Goal: Answer question/provide support

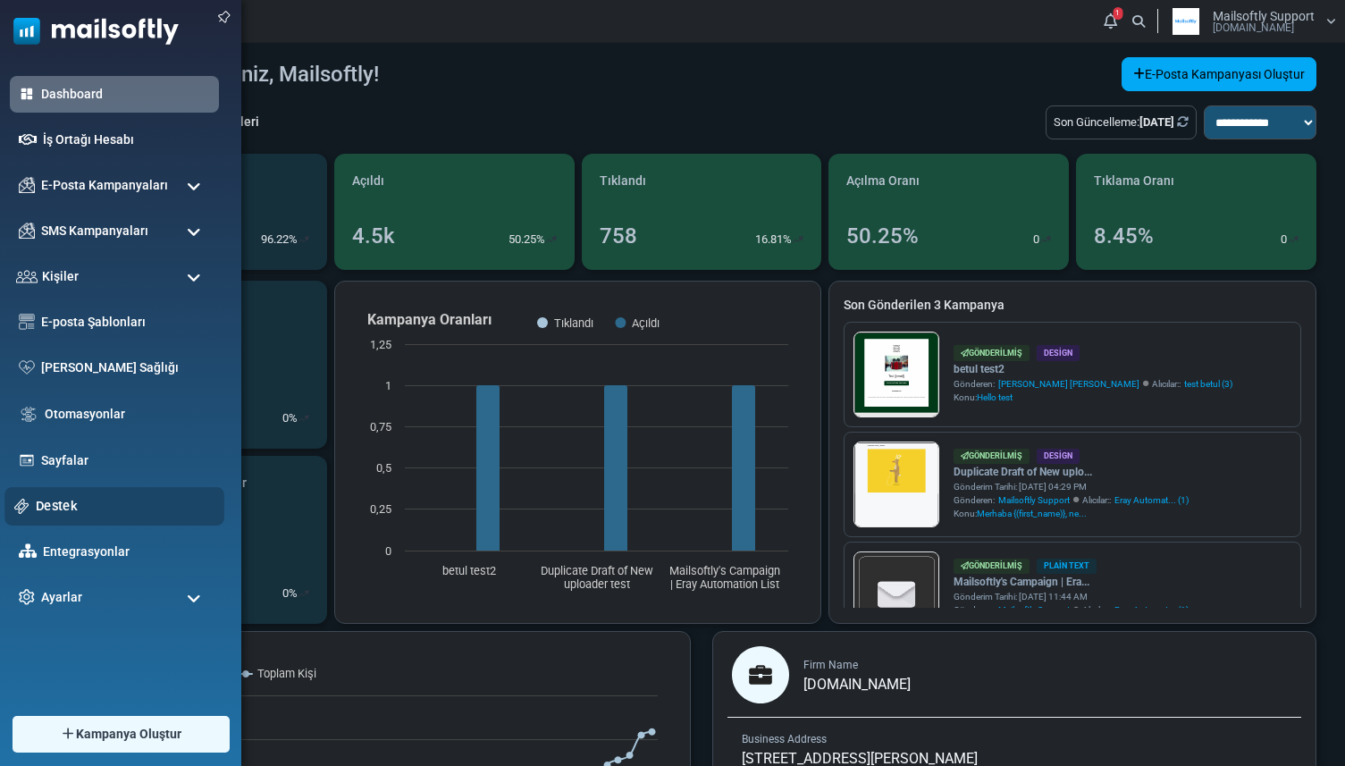
click at [74, 493] on div "Destek" at bounding box center [114, 506] width 220 height 38
click at [69, 503] on link "Destek" at bounding box center [125, 506] width 179 height 20
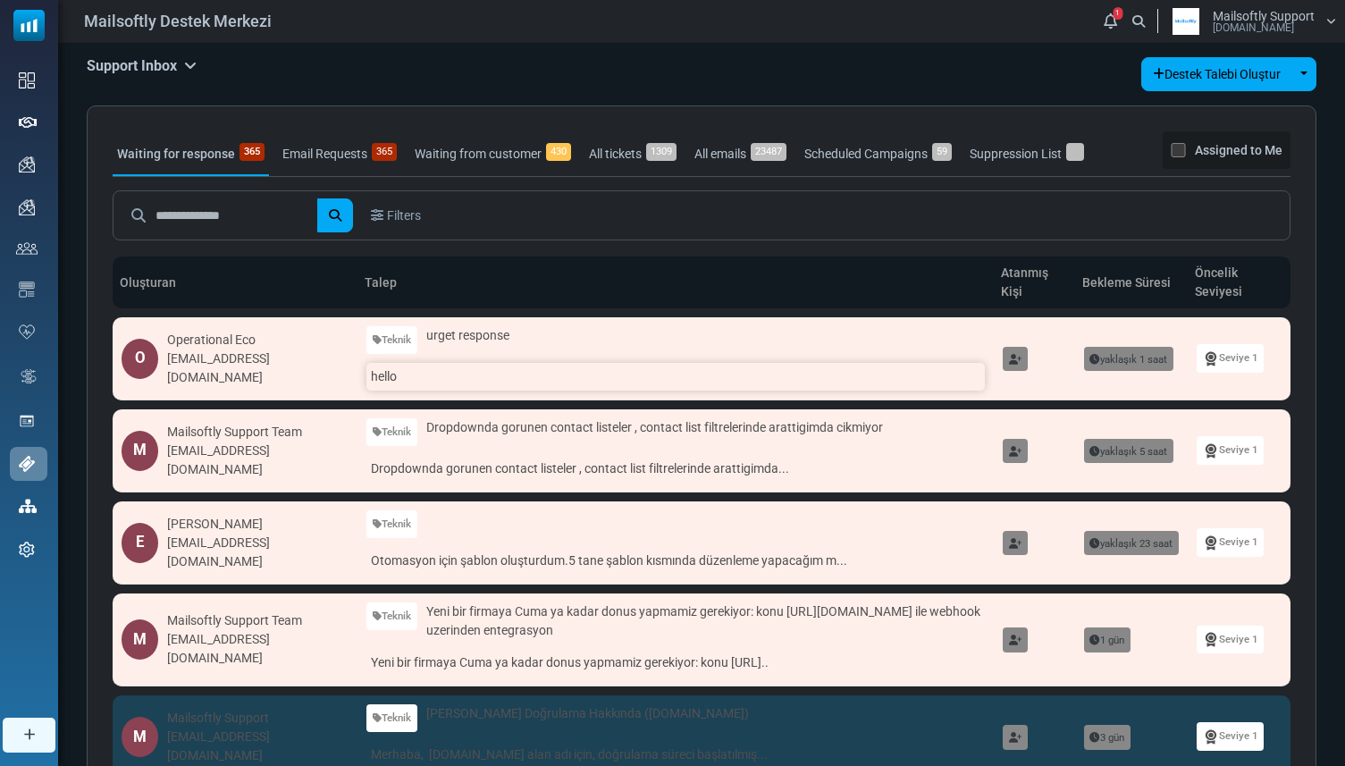
click at [400, 365] on link "hello" at bounding box center [675, 377] width 618 height 28
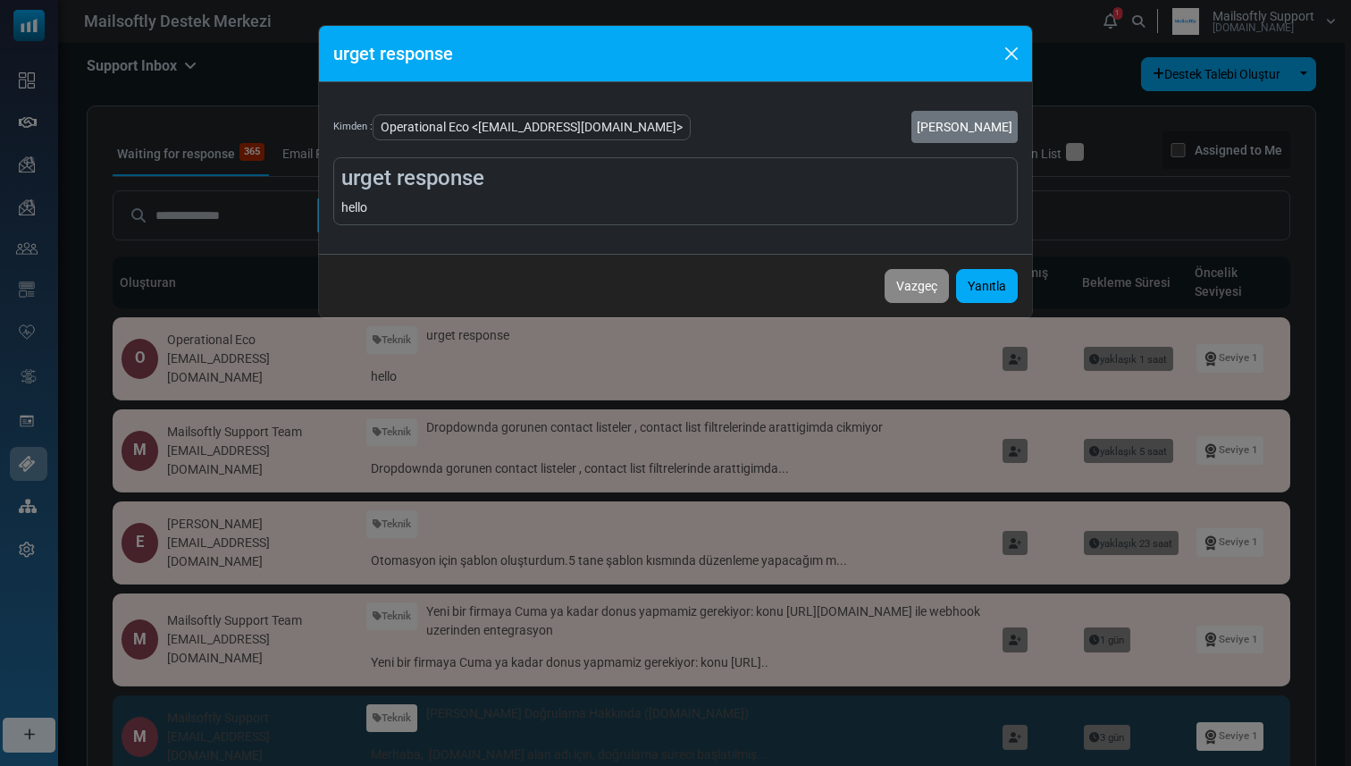
click at [269, 266] on div "urget response Kimden : Operational Eco <operationaleco@gmail.com> Talebi Kapat…" at bounding box center [675, 383] width 1351 height 766
